Goal: Information Seeking & Learning: Learn about a topic

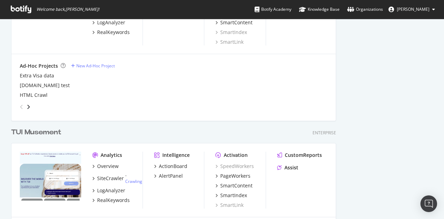
scroll to position [1710, 0]
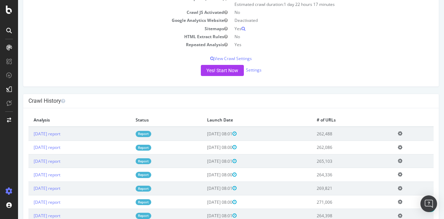
scroll to position [173, 0]
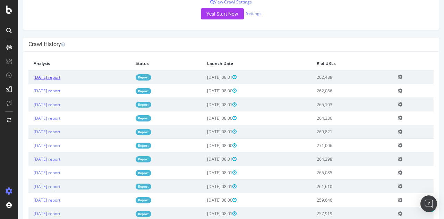
click at [49, 78] on link "2025 Sep. 1st report" at bounding box center [47, 77] width 27 height 6
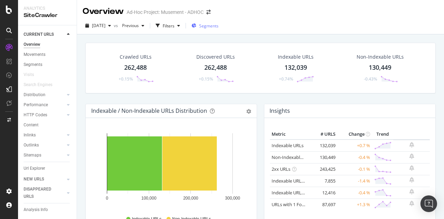
click at [218, 28] on span "Segments" at bounding box center [208, 26] width 19 height 6
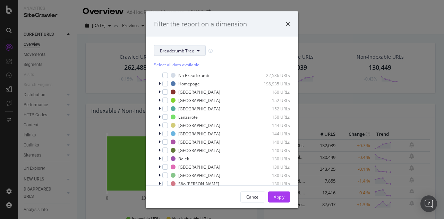
click at [173, 45] on button "Breadcrumb Tree" at bounding box center [180, 50] width 52 height 11
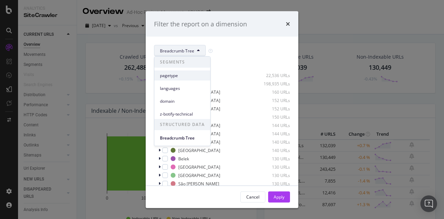
click at [184, 75] on span "pagetype" at bounding box center [182, 75] width 45 height 6
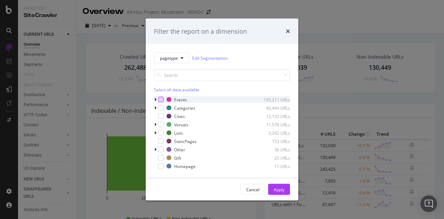
click at [160, 98] on div "modal" at bounding box center [161, 100] width 6 height 6
click at [283, 188] on div "Apply" at bounding box center [279, 189] width 11 height 6
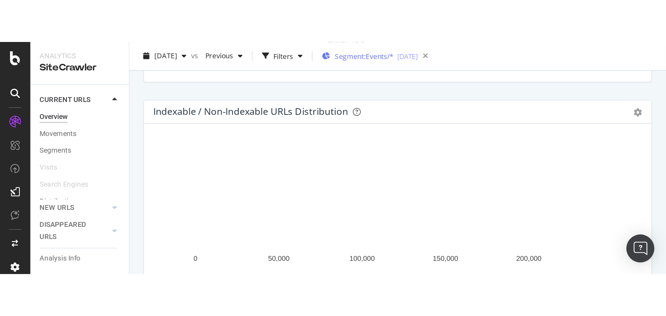
scroll to position [69, 0]
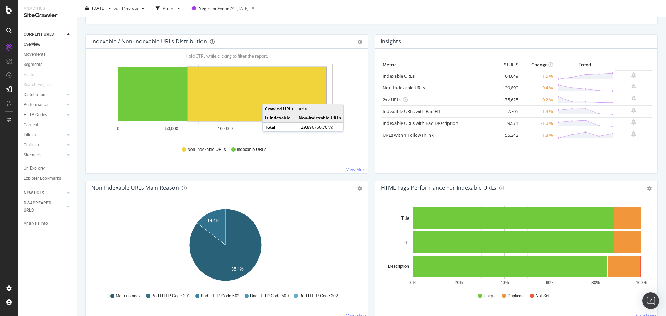
click at [269, 97] on rect "A chart." at bounding box center [257, 94] width 139 height 54
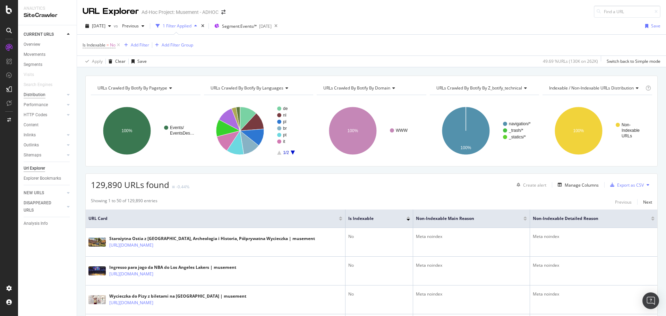
click at [35, 93] on div "Distribution" at bounding box center [35, 94] width 22 height 7
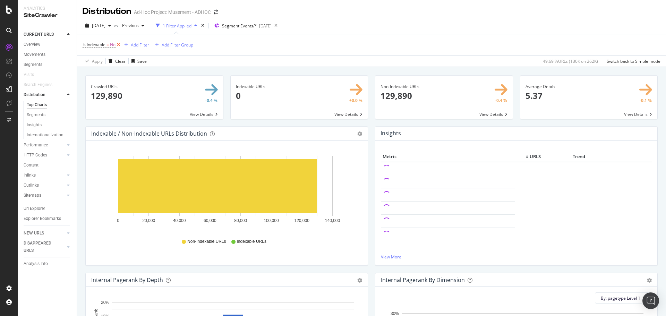
click at [120, 46] on icon at bounding box center [118, 44] width 6 height 7
